Goal: Task Accomplishment & Management: Manage account settings

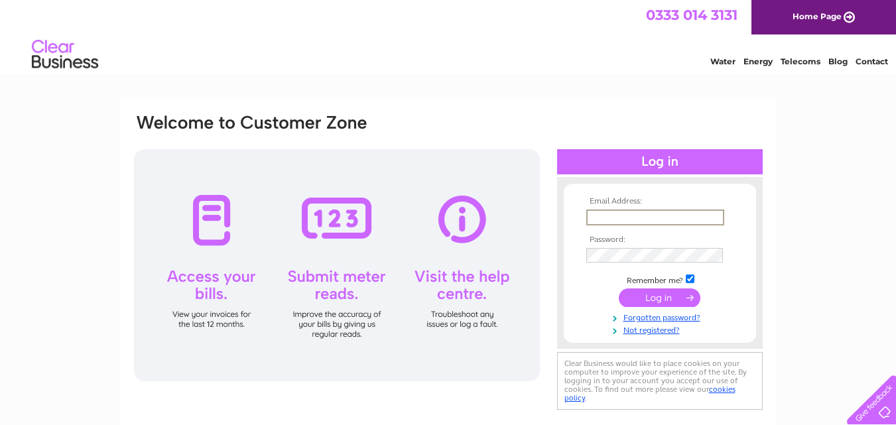
click at [602, 219] on input "text" at bounding box center [655, 218] width 138 height 16
type input "tkeithsafe@hotmail.com"
click at [662, 299] on input "submit" at bounding box center [660, 296] width 82 height 19
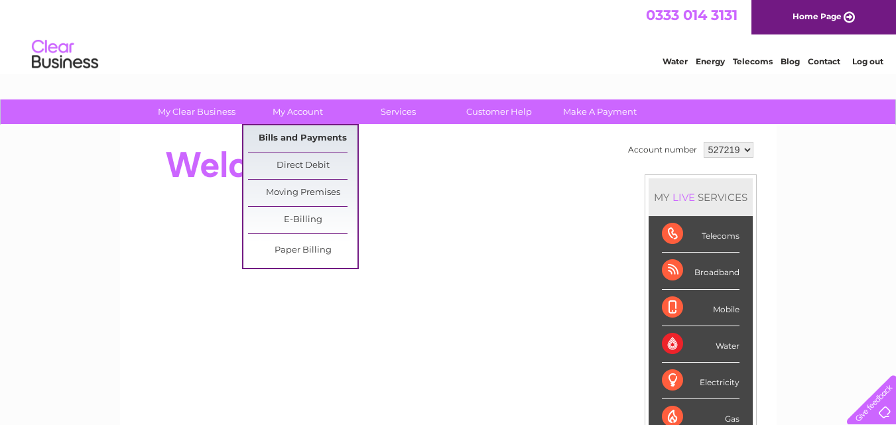
click at [304, 137] on link "Bills and Payments" at bounding box center [302, 138] width 109 height 27
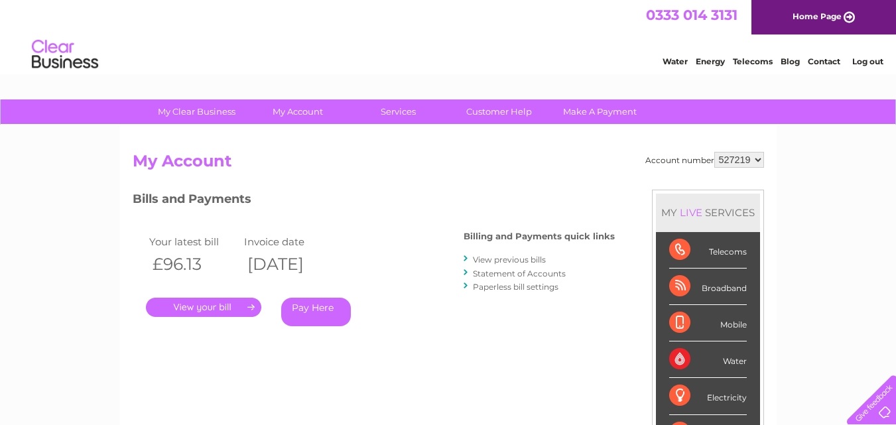
click at [501, 260] on link "View previous bills" at bounding box center [509, 260] width 73 height 10
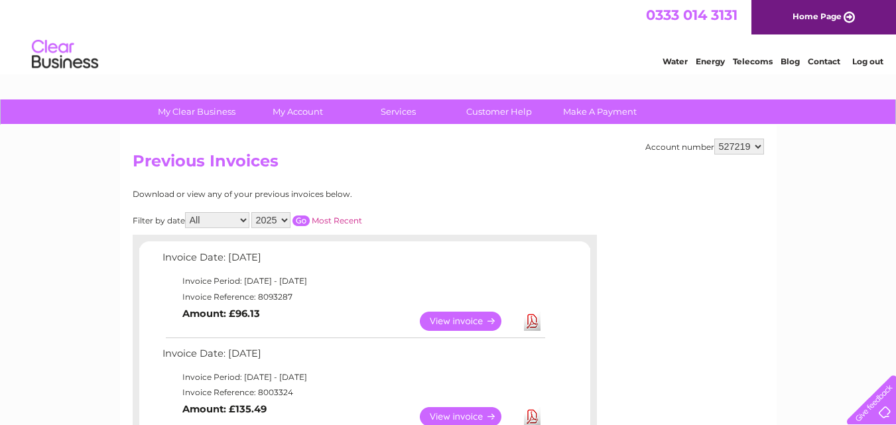
click at [456, 322] on link "View" at bounding box center [468, 321] width 97 height 19
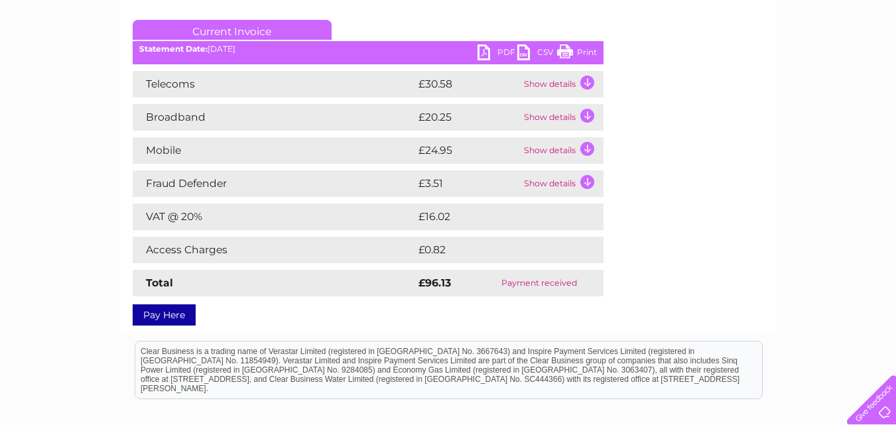
scroll to position [186, 0]
